Goal: Task Accomplishment & Management: Manage account settings

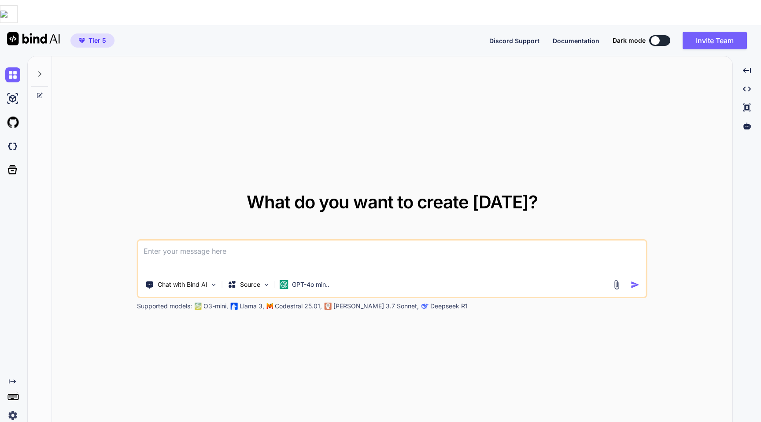
type textarea "x"
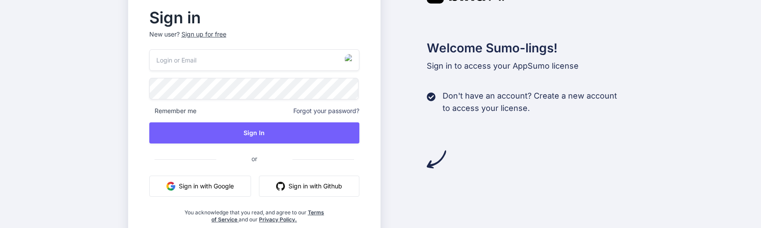
type input "[EMAIL_ADDRESS][PERSON_NAME][DOMAIN_NAME]"
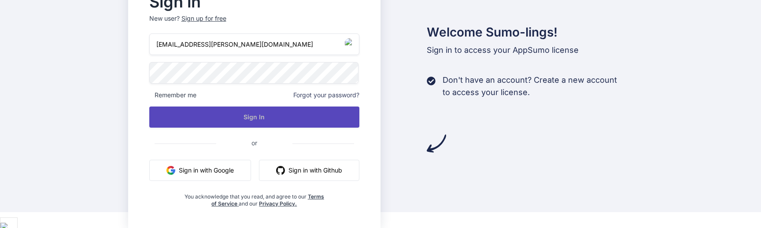
click at [232, 119] on button "Sign In" at bounding box center [254, 117] width 210 height 21
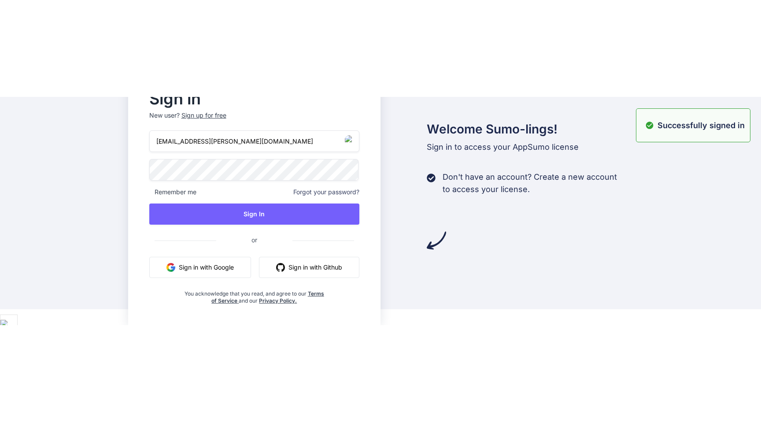
scroll to position [0, 0]
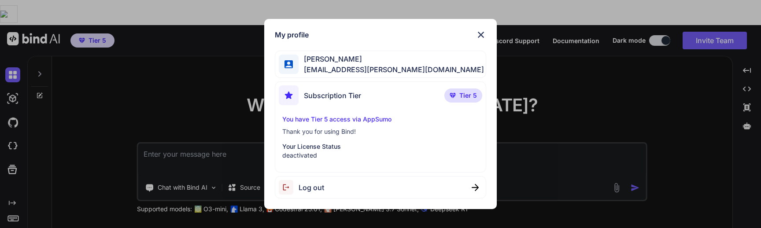
click at [118, 131] on div "My profile [PERSON_NAME] [PERSON_NAME][EMAIL_ADDRESS][PERSON_NAME][DOMAIN_NAME]…" at bounding box center [380, 114] width 761 height 228
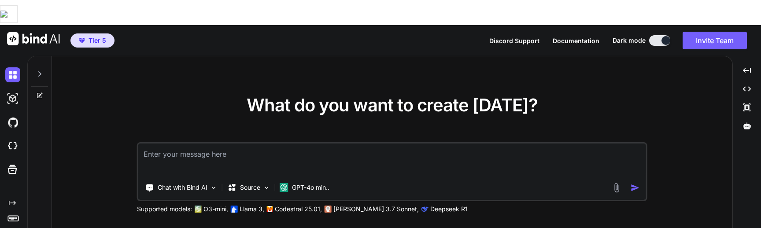
type textarea "x"
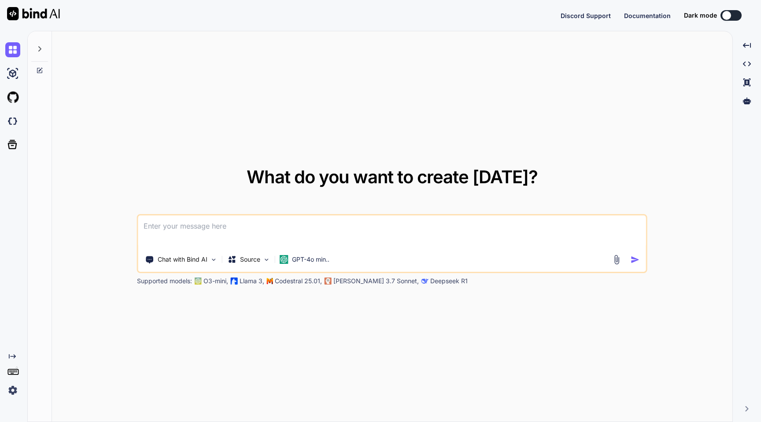
click at [15, 391] on img at bounding box center [12, 390] width 15 height 15
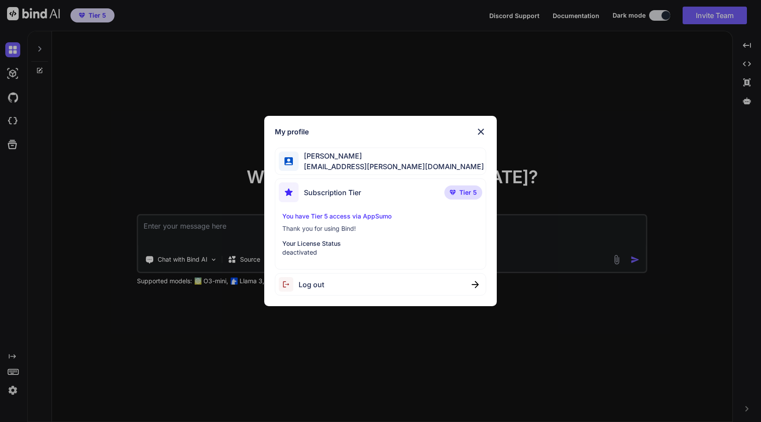
type textarea "x"
click at [310, 242] on p "Your License Status" at bounding box center [380, 243] width 196 height 9
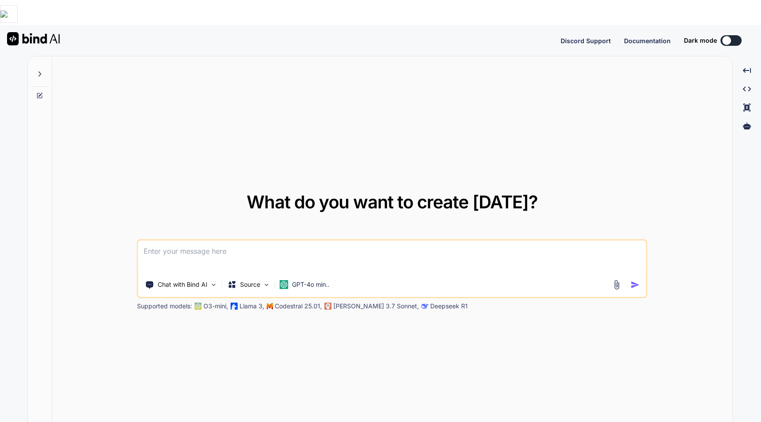
type textarea "x"
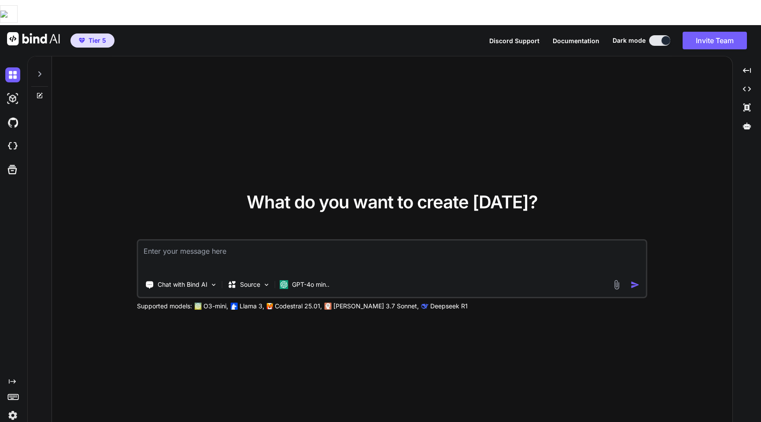
click at [14, 408] on img at bounding box center [12, 415] width 15 height 15
